Goal: Transaction & Acquisition: Purchase product/service

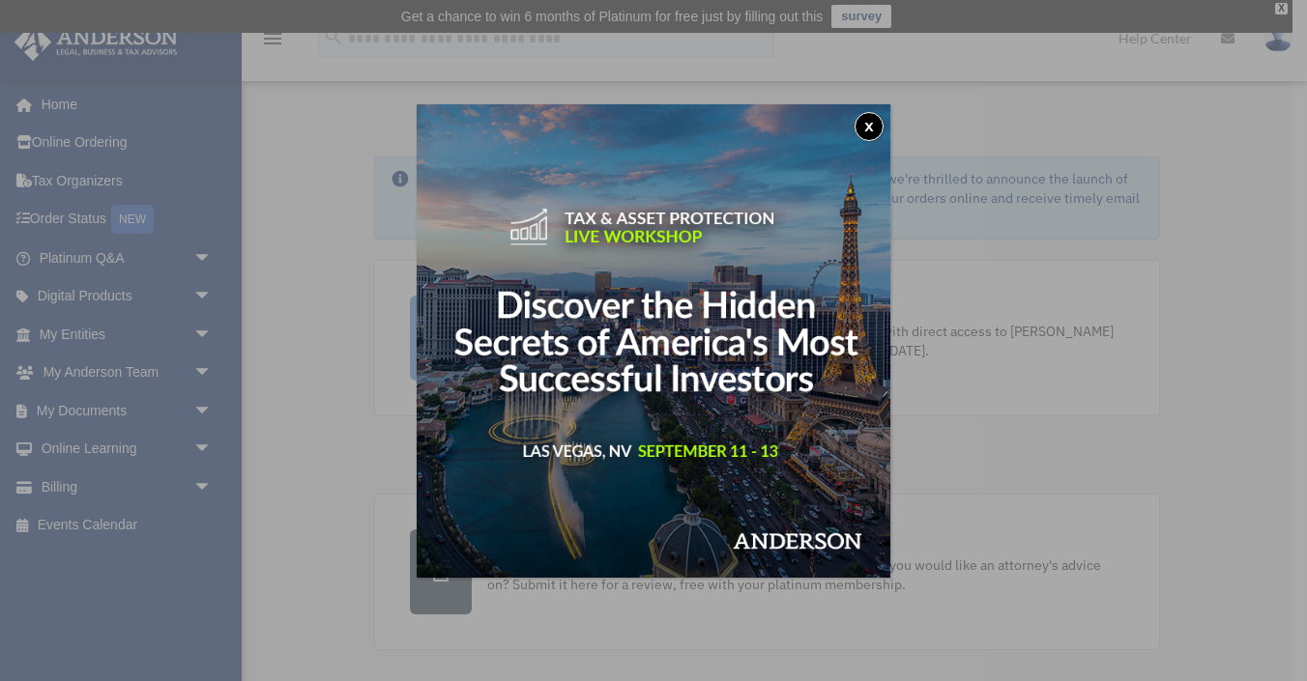
click at [867, 120] on button "x" at bounding box center [868, 126] width 29 height 29
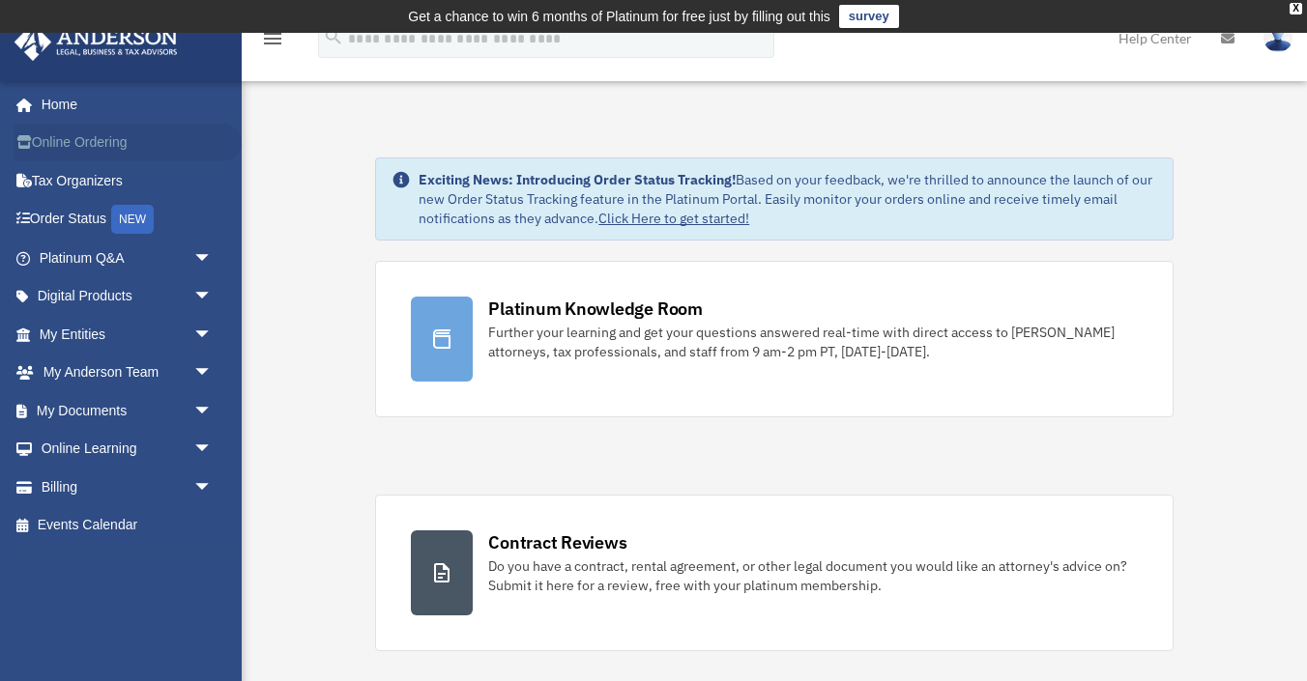
click at [86, 146] on link "Online Ordering" at bounding box center [128, 143] width 228 height 39
click at [84, 495] on link "Billing arrow_drop_down" at bounding box center [128, 487] width 228 height 39
click at [206, 488] on span "arrow_drop_down" at bounding box center [212, 488] width 39 height 40
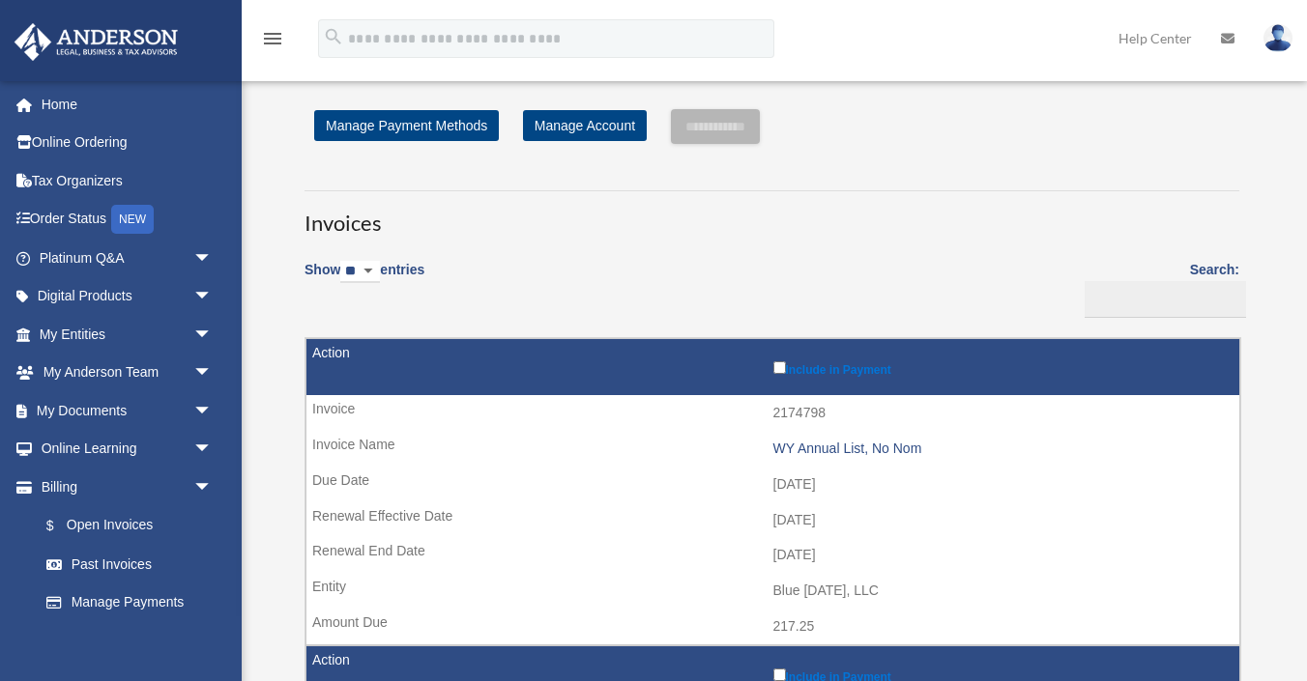
click at [130, 525] on link "$ Open Invoices" at bounding box center [124, 526] width 195 height 40
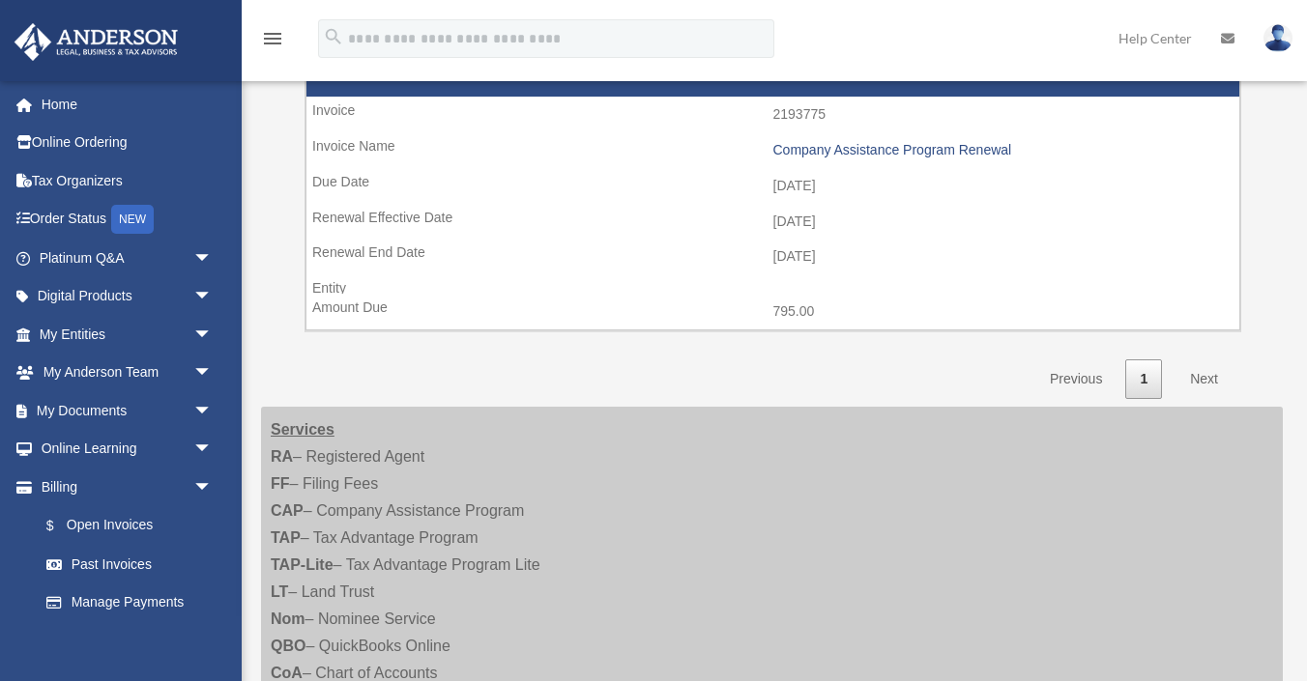
scroll to position [576, 0]
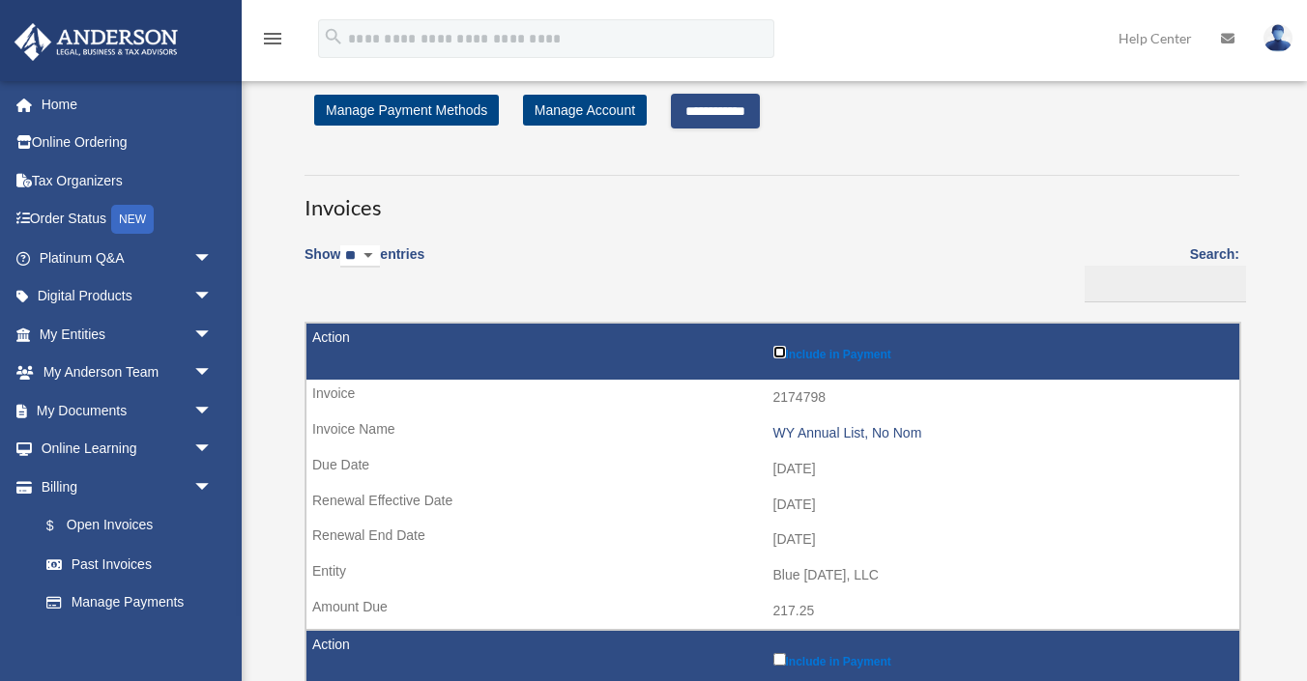
scroll to position [52, 0]
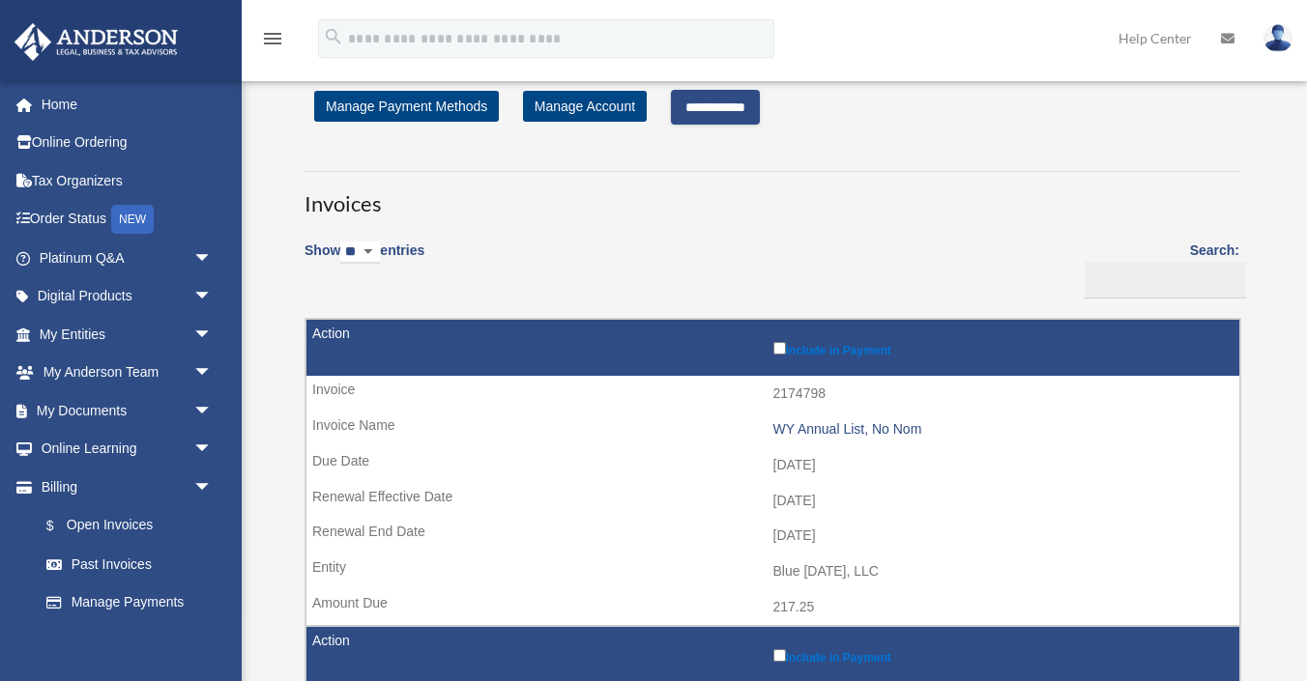
click at [742, 108] on input "**********" at bounding box center [715, 107] width 89 height 35
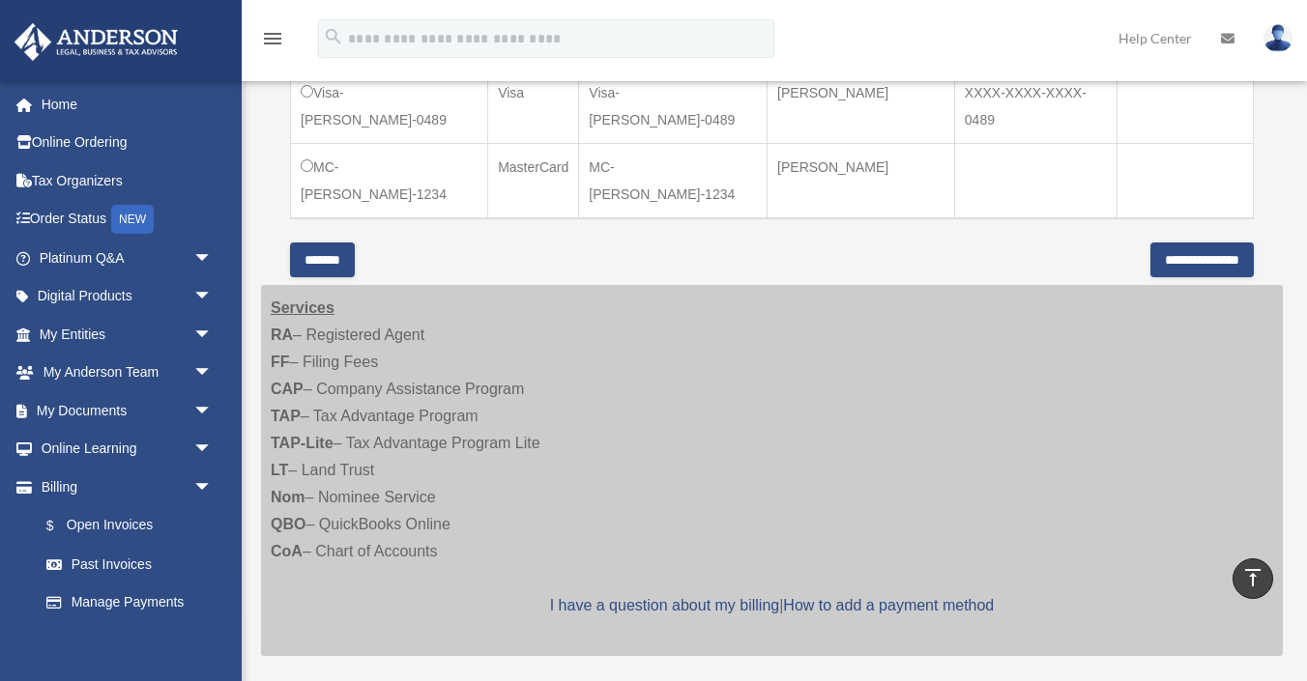
scroll to position [746, 0]
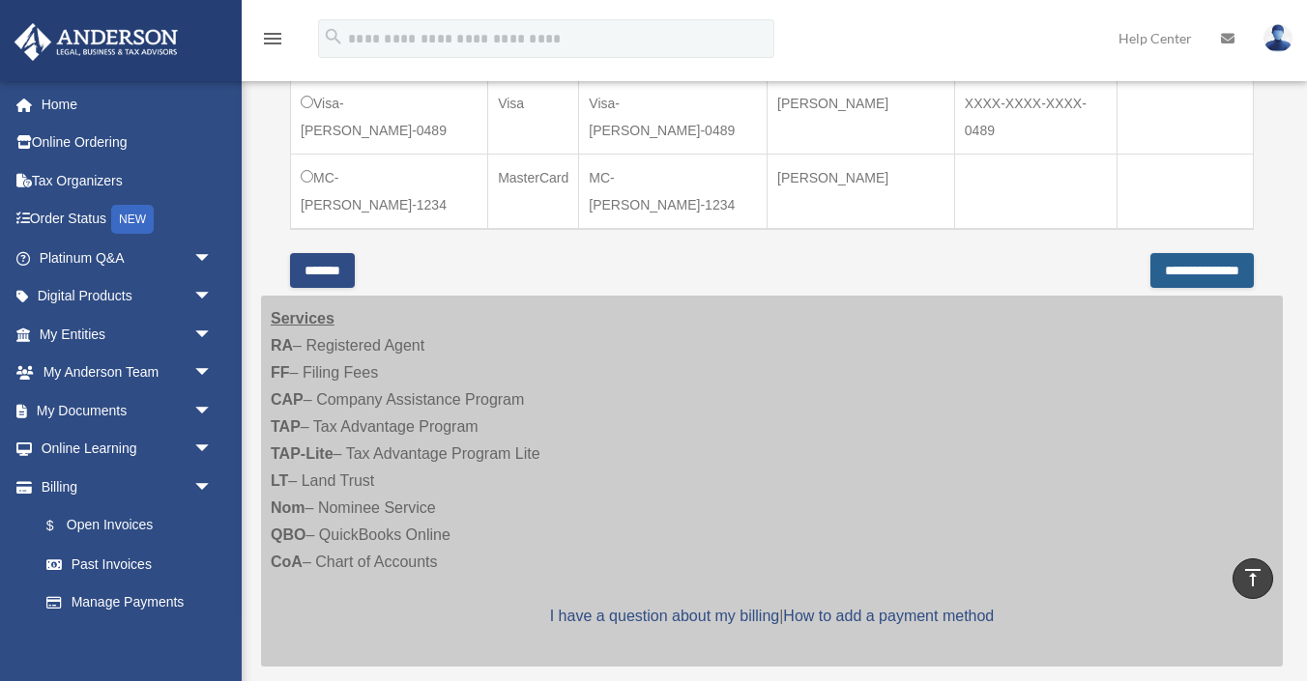
click at [1183, 269] on input "**********" at bounding box center [1201, 270] width 103 height 35
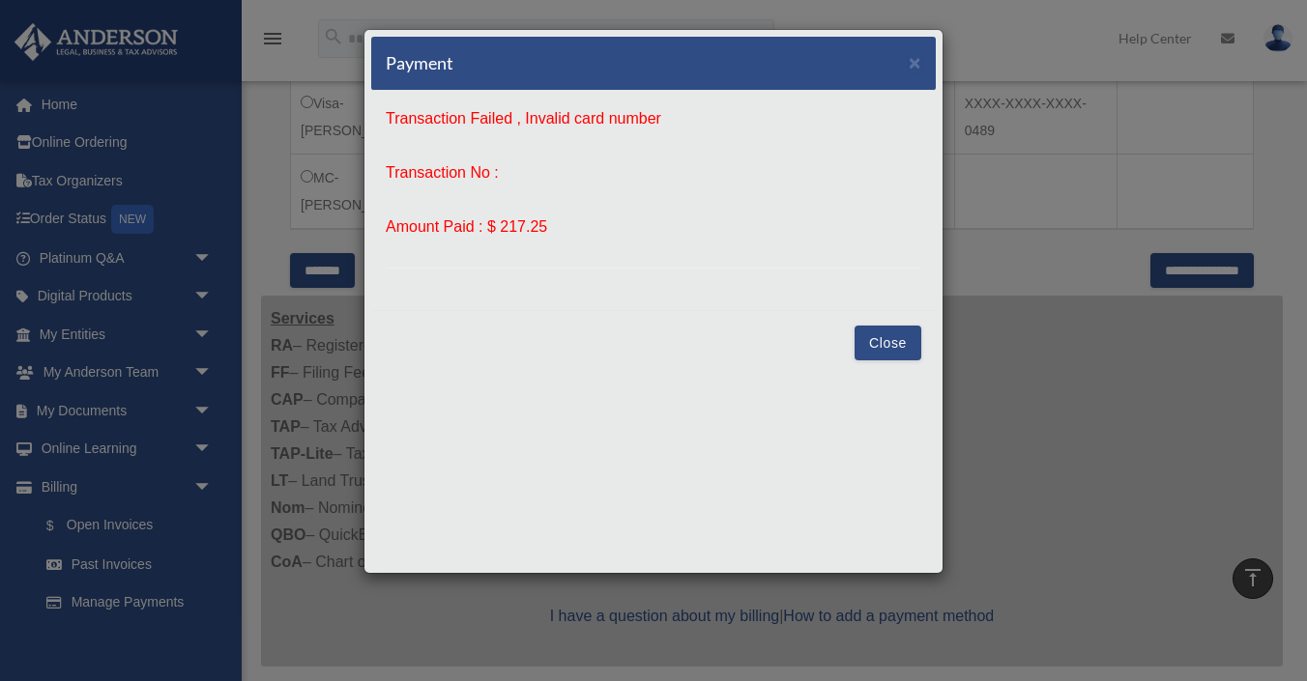
click at [896, 351] on button "Close" at bounding box center [887, 343] width 67 height 35
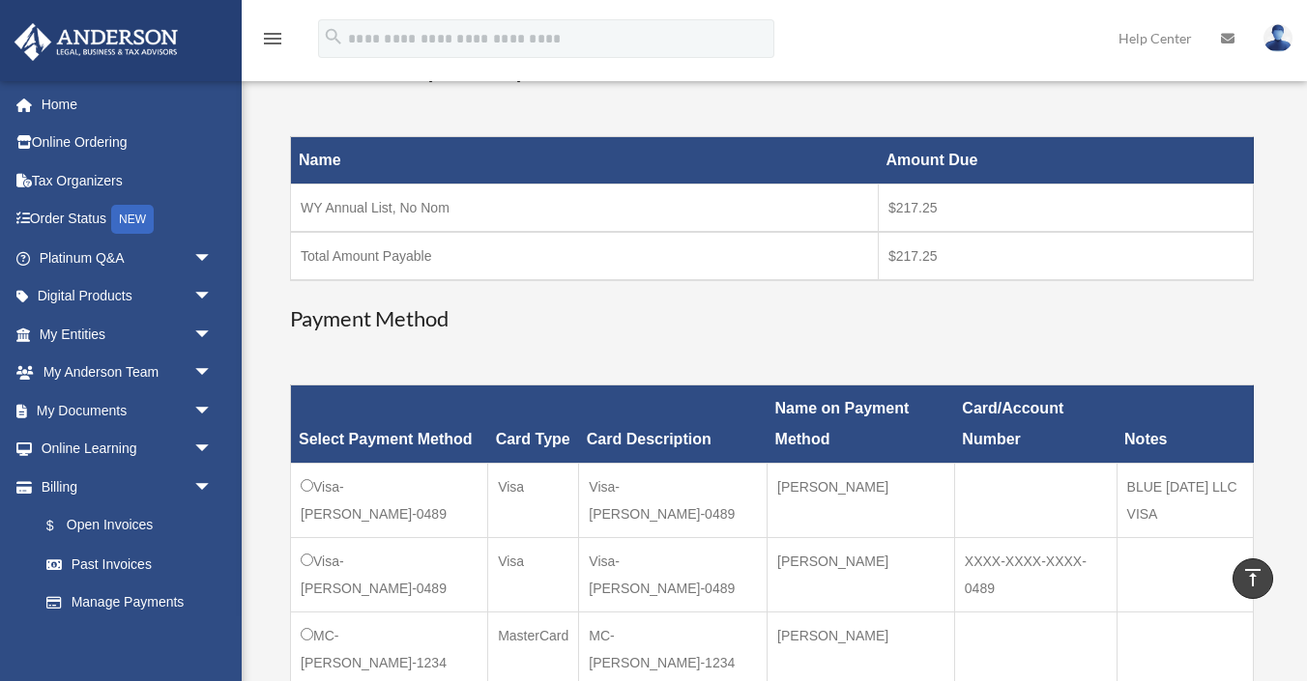
scroll to position [343, 0]
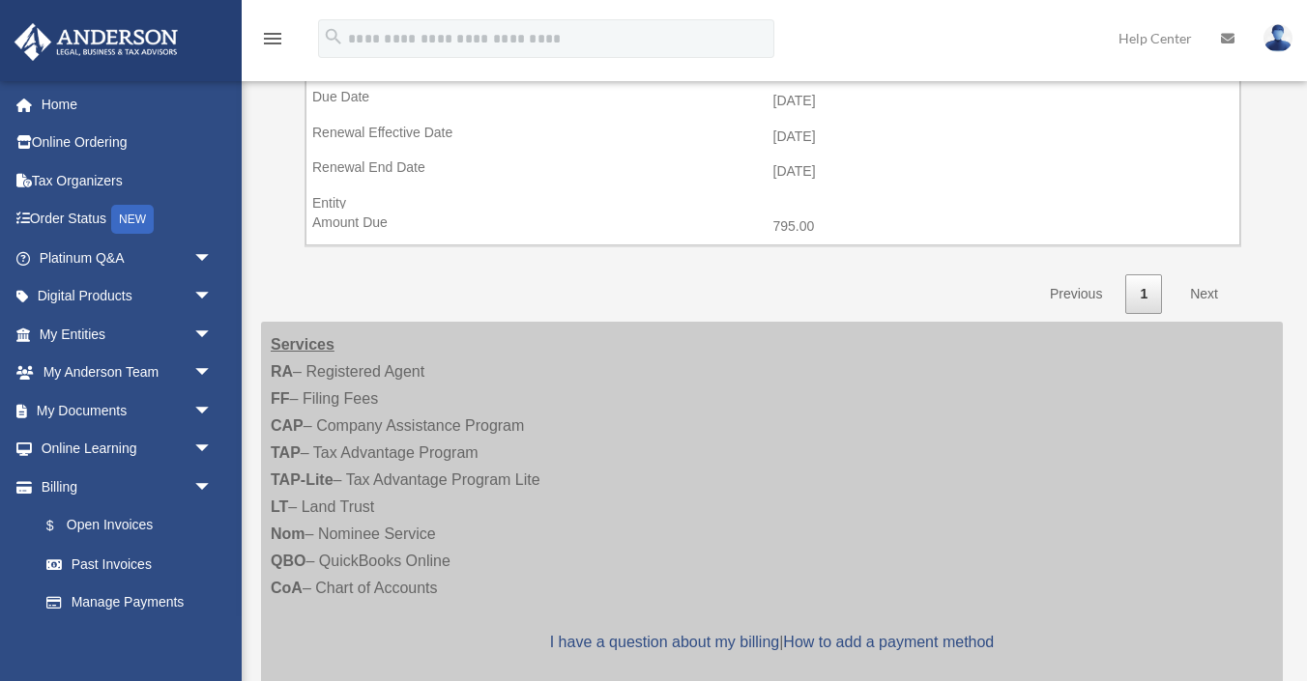
scroll to position [663, 0]
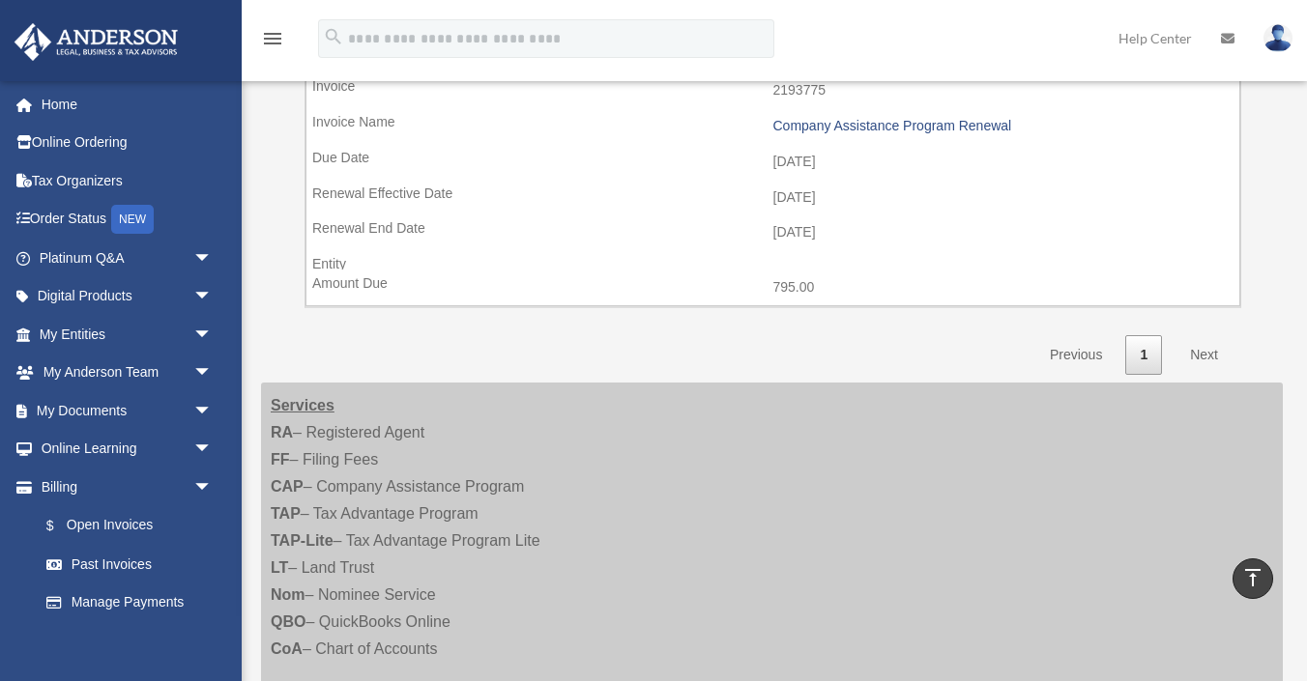
click at [1206, 350] on link "Next" at bounding box center [1203, 355] width 57 height 40
click at [1205, 356] on link "Next" at bounding box center [1203, 355] width 57 height 40
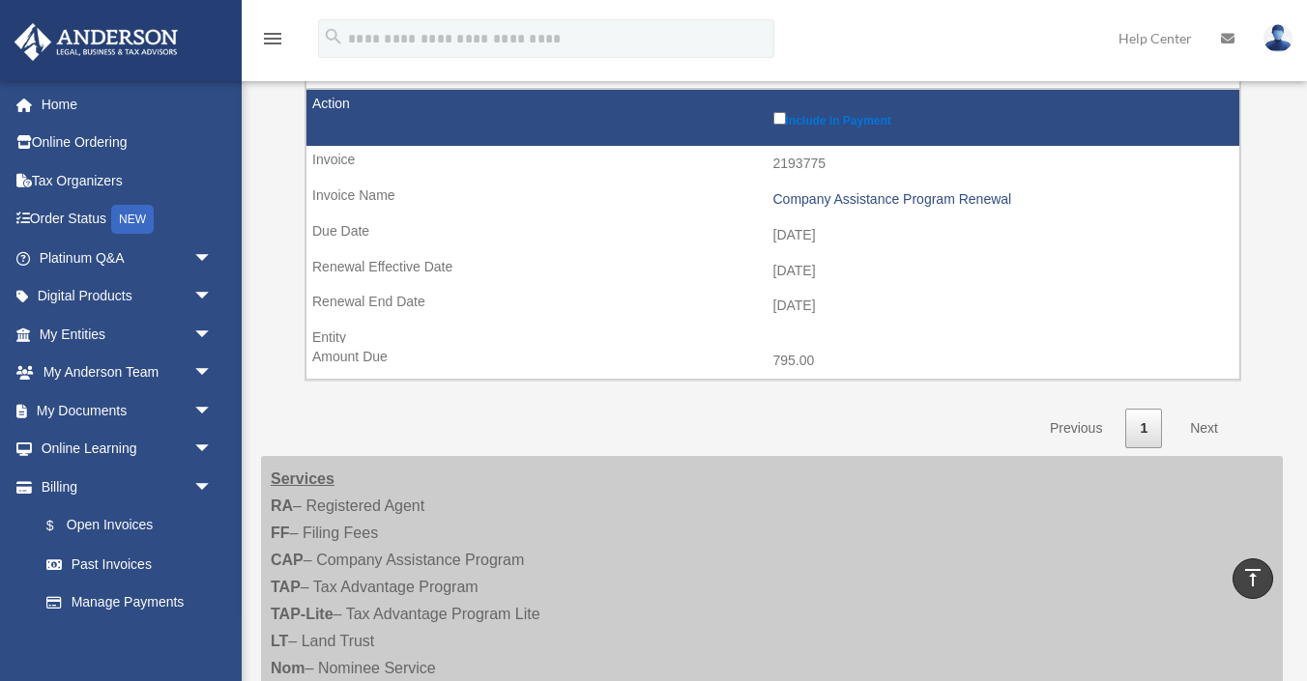
scroll to position [602, 0]
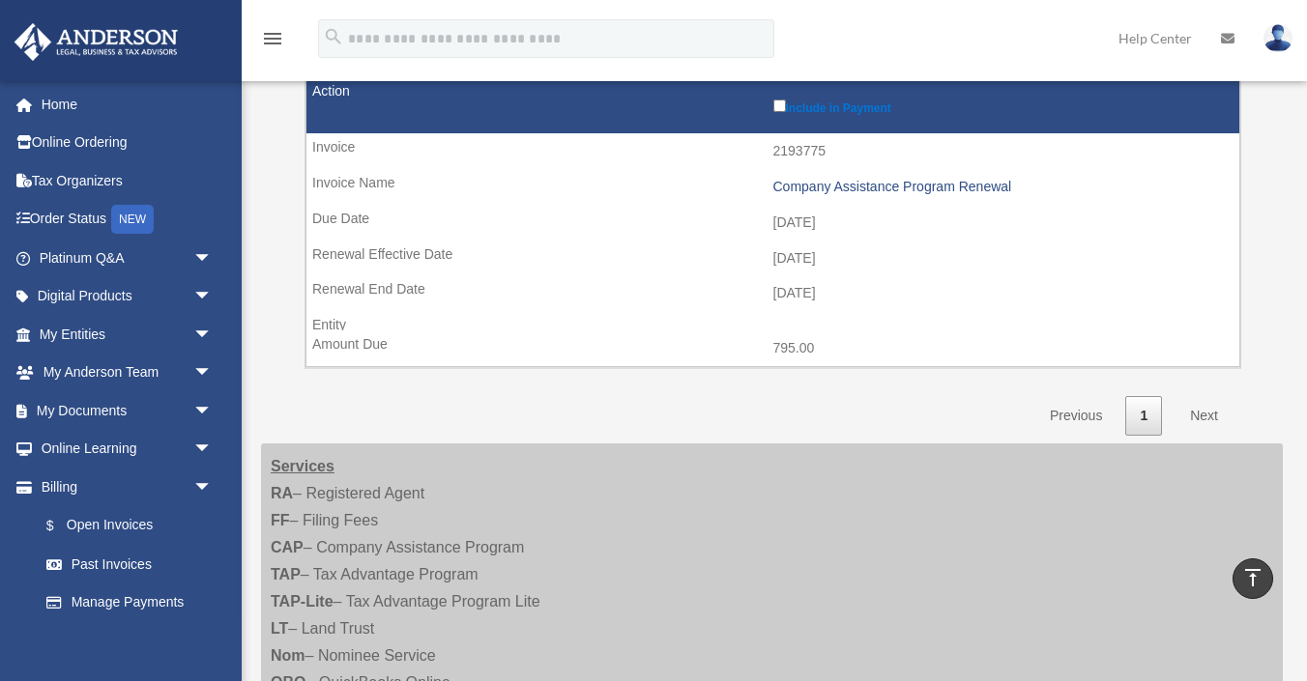
click at [1204, 416] on link "Next" at bounding box center [1203, 416] width 57 height 40
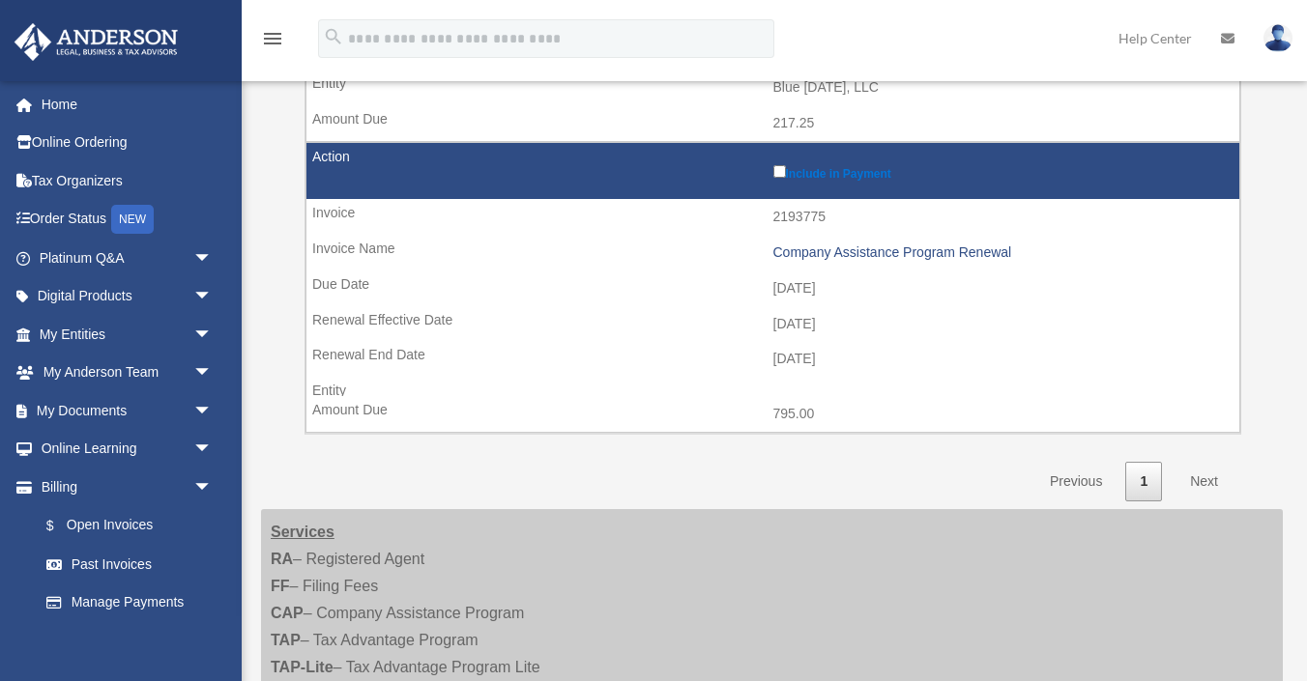
scroll to position [574, 0]
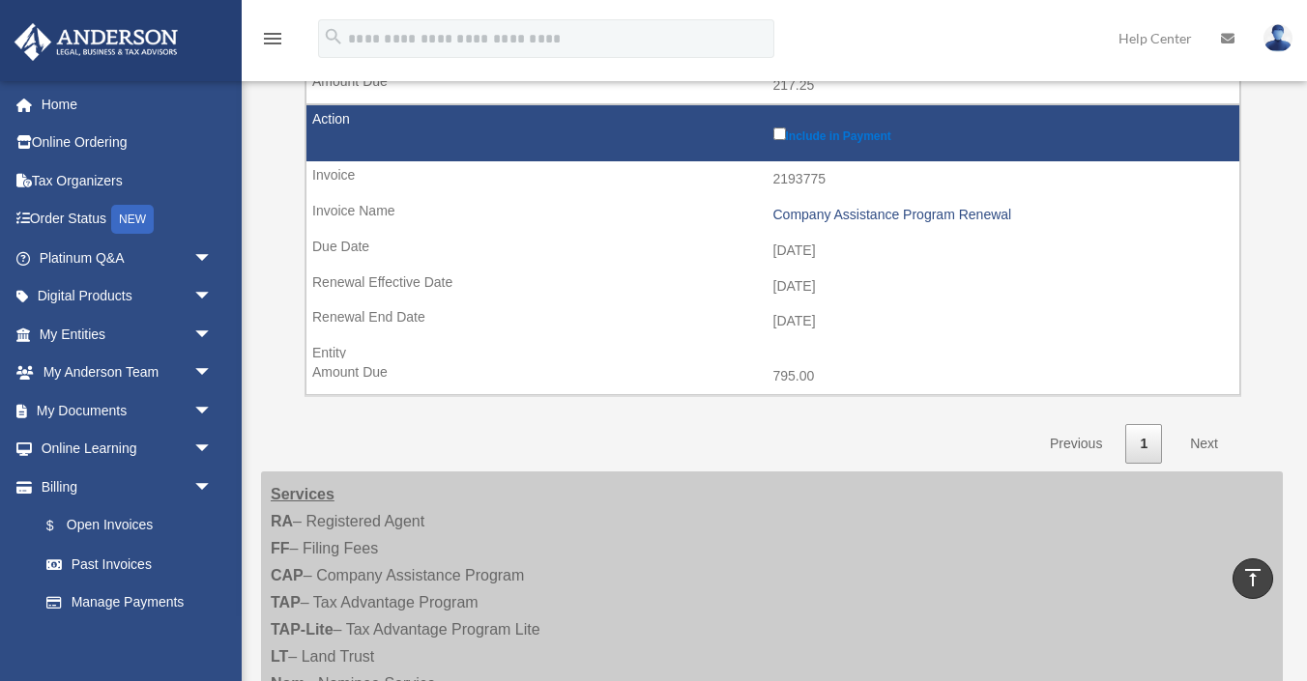
click at [1199, 440] on link "Next" at bounding box center [1203, 444] width 57 height 40
click at [1210, 442] on link "Next" at bounding box center [1203, 444] width 57 height 40
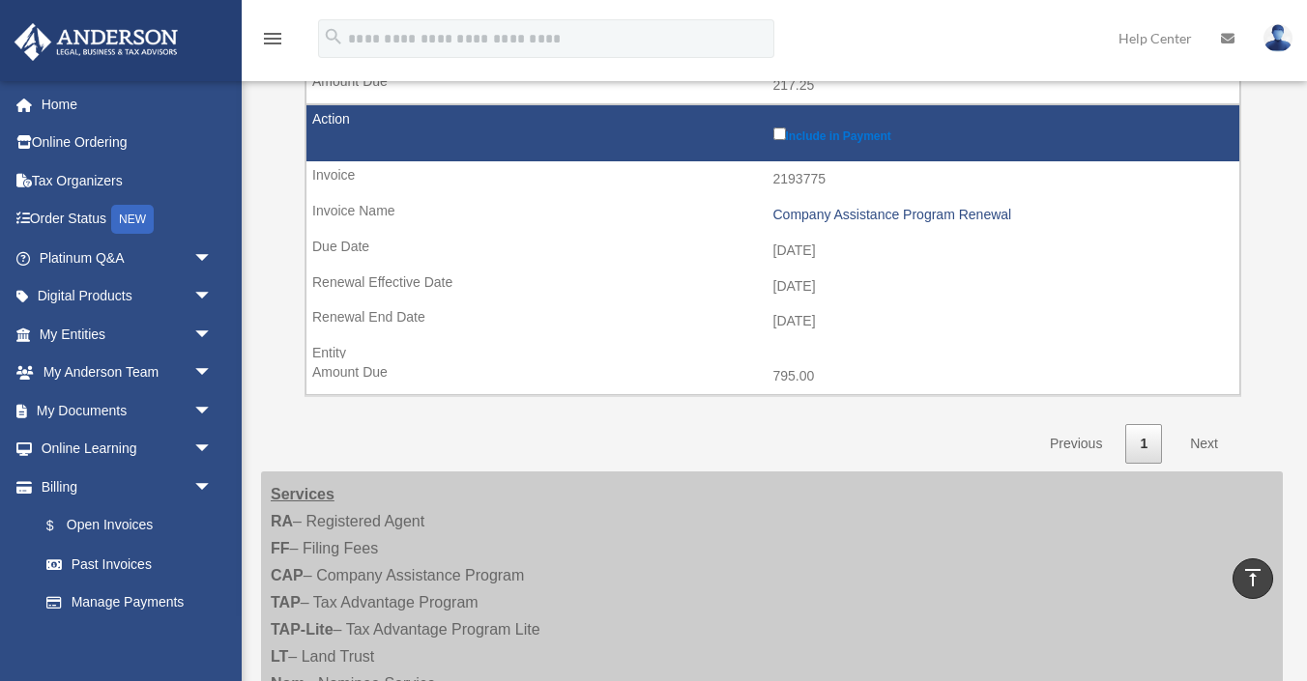
click at [1210, 442] on link "Next" at bounding box center [1203, 444] width 57 height 40
click at [1210, 443] on link "Next" at bounding box center [1203, 444] width 57 height 40
click at [1251, 450] on div "Invoices Show ** ** ** *** entries Search: Pay Invoice # Invoice Name Due Date …" at bounding box center [771, 48] width 963 height 832
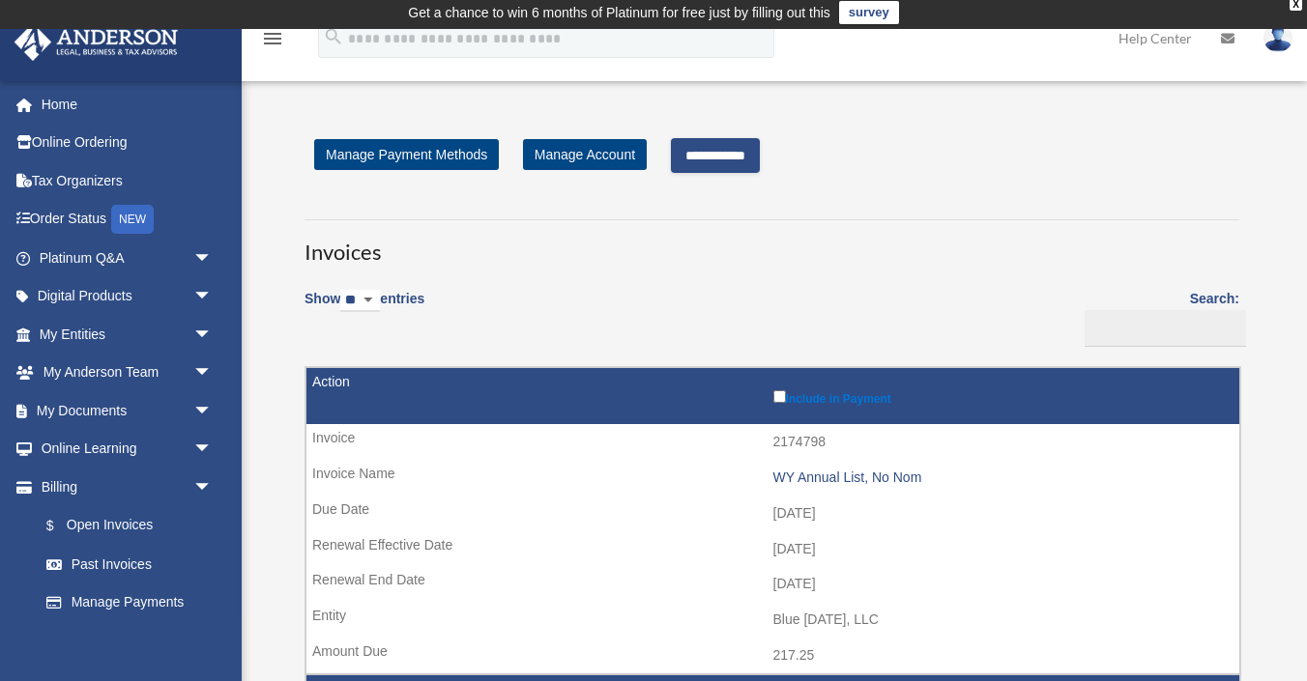
scroll to position [3, 0]
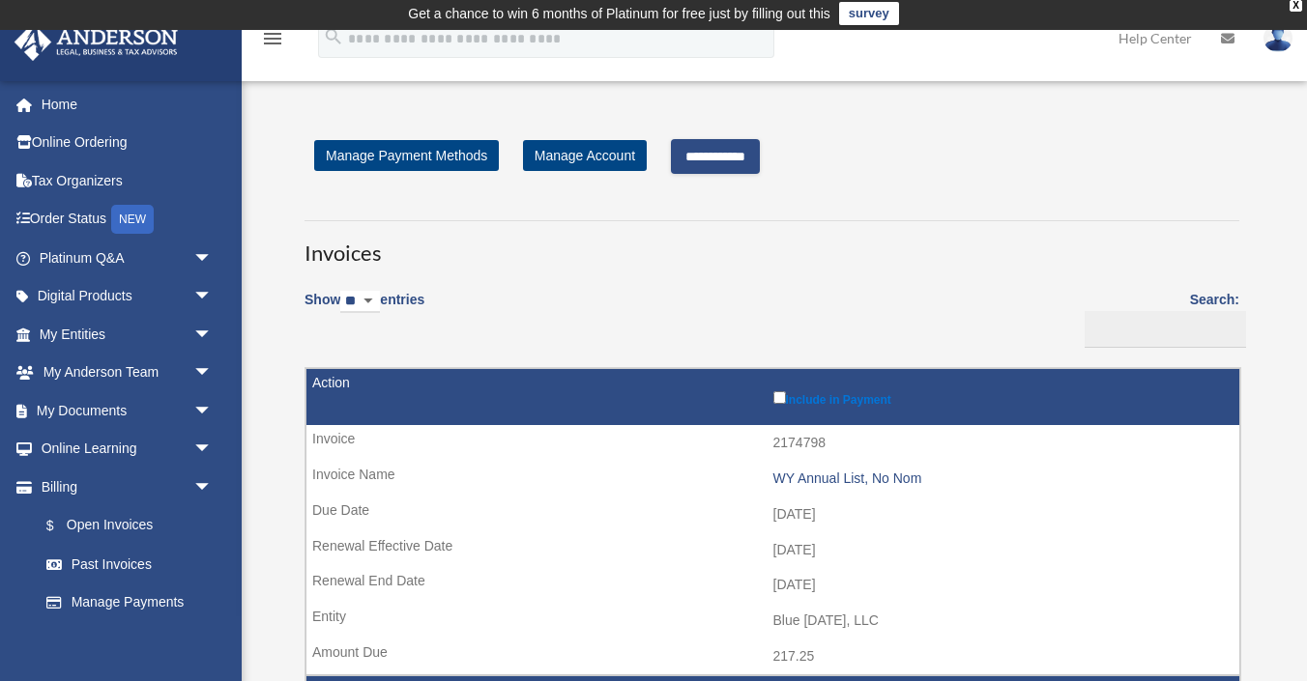
click at [723, 162] on input "**********" at bounding box center [715, 156] width 89 height 35
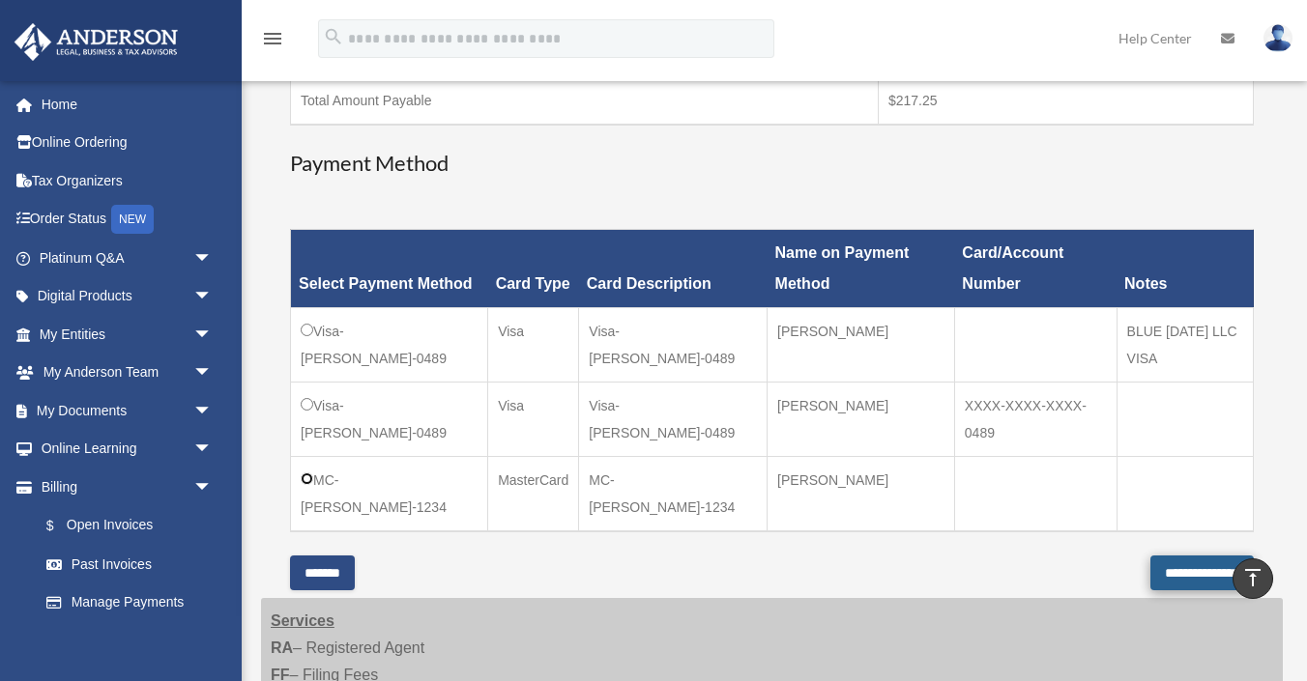
scroll to position [468, 0]
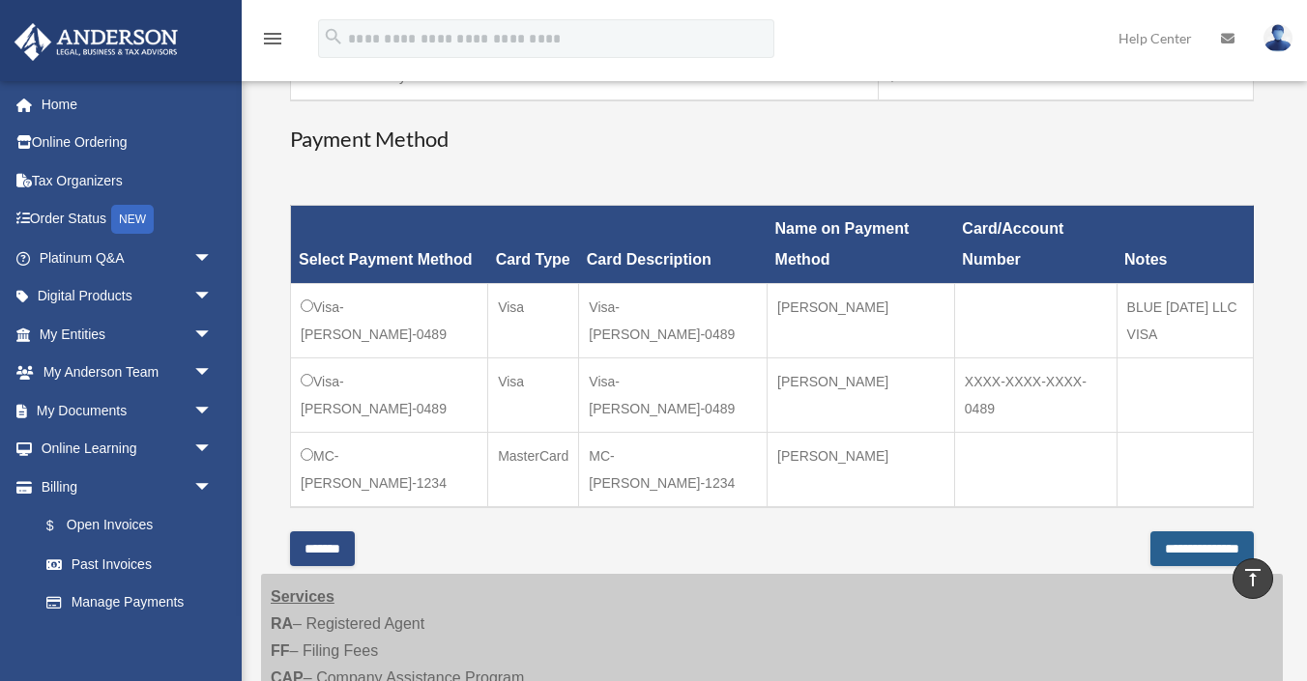
click at [1179, 553] on input "**********" at bounding box center [1201, 548] width 103 height 35
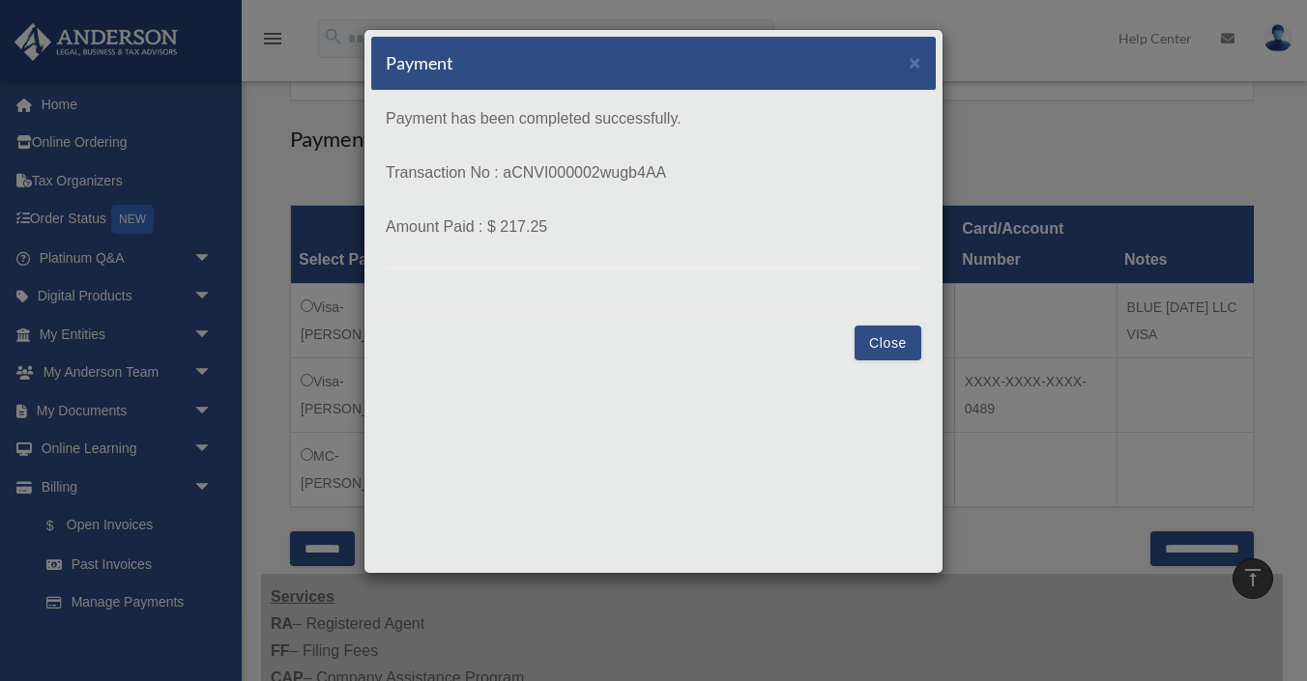
click at [894, 349] on button "Close" at bounding box center [887, 343] width 67 height 35
